Goal: Navigation & Orientation: Find specific page/section

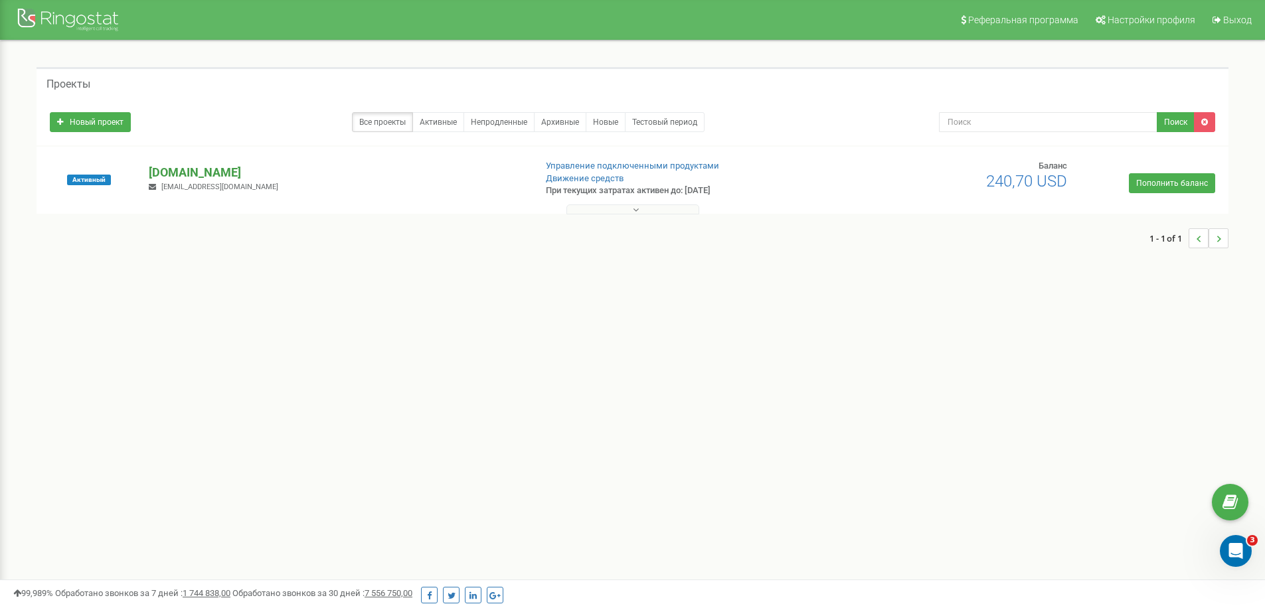
click at [177, 169] on p "[DOMAIN_NAME]" at bounding box center [336, 172] width 375 height 17
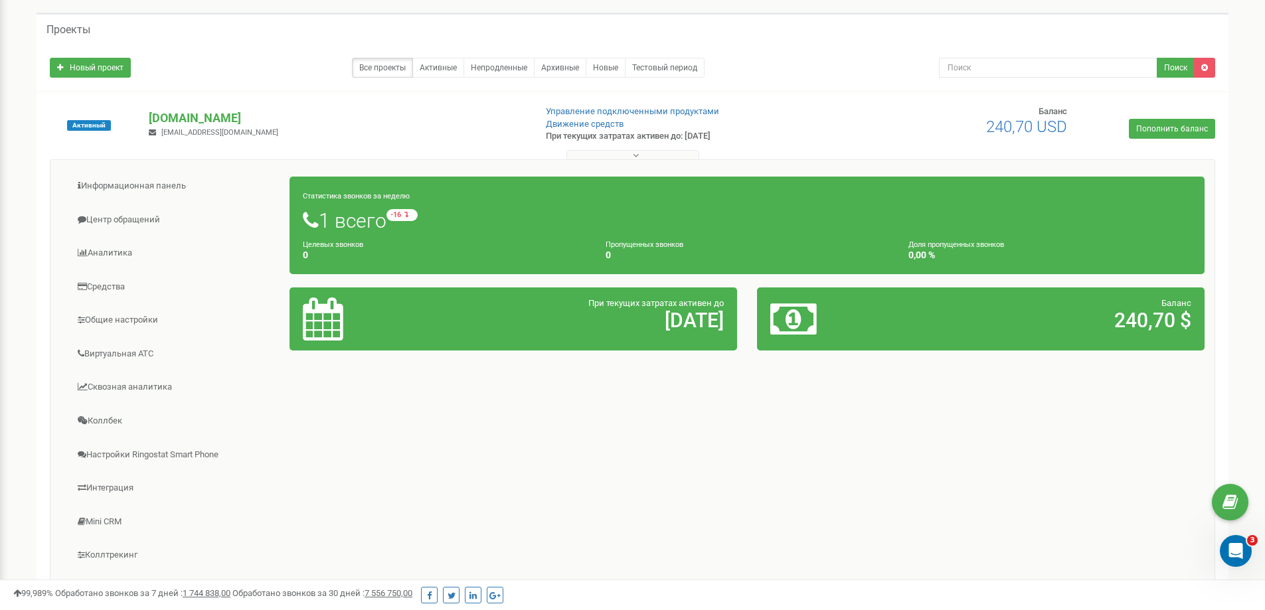
scroll to position [54, 0]
click at [111, 423] on link "Коллбек" at bounding box center [175, 422] width 230 height 33
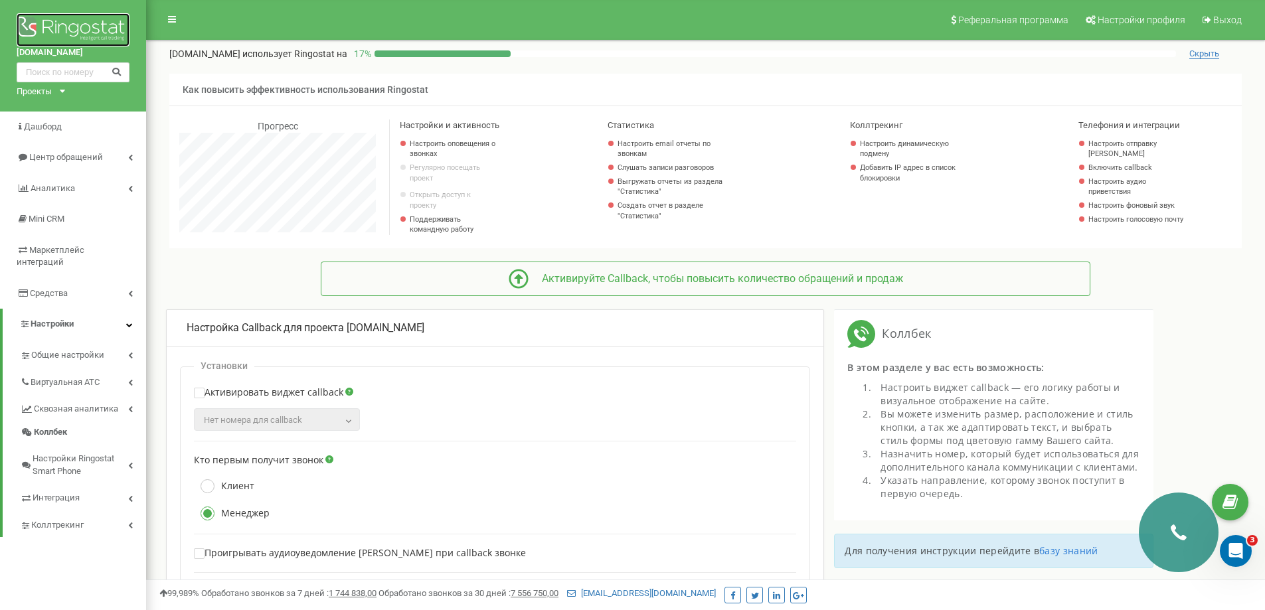
click at [88, 34] on img at bounding box center [73, 29] width 113 height 33
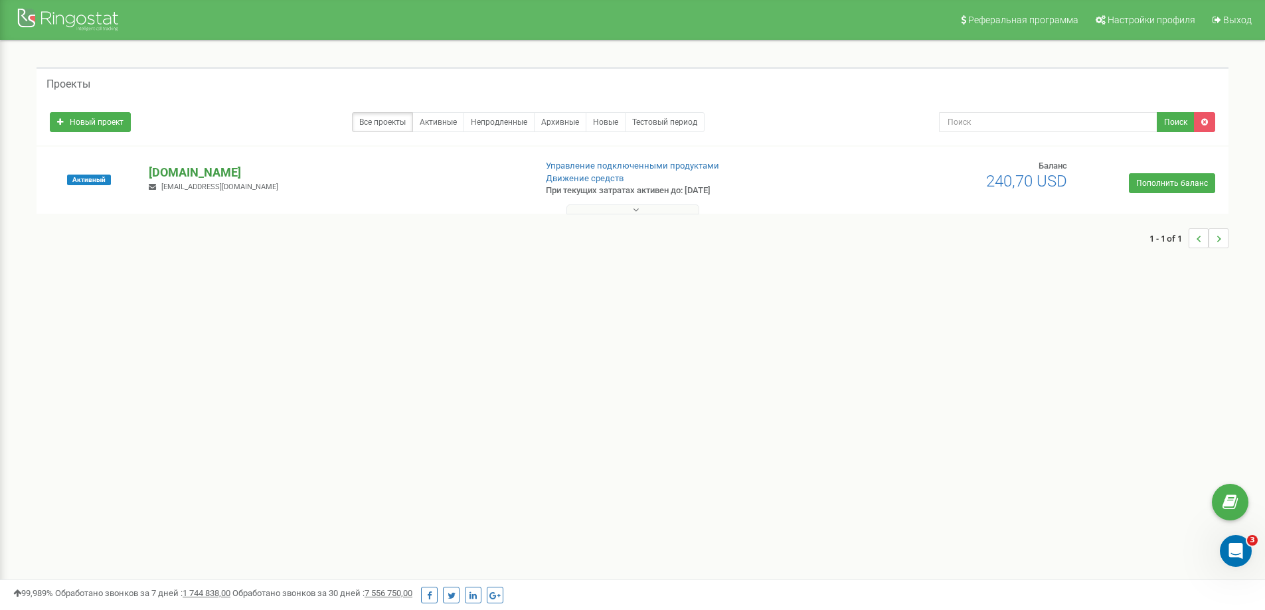
click at [193, 169] on p "[DOMAIN_NAME]" at bounding box center [336, 172] width 375 height 17
